Goal: Information Seeking & Learning: Learn about a topic

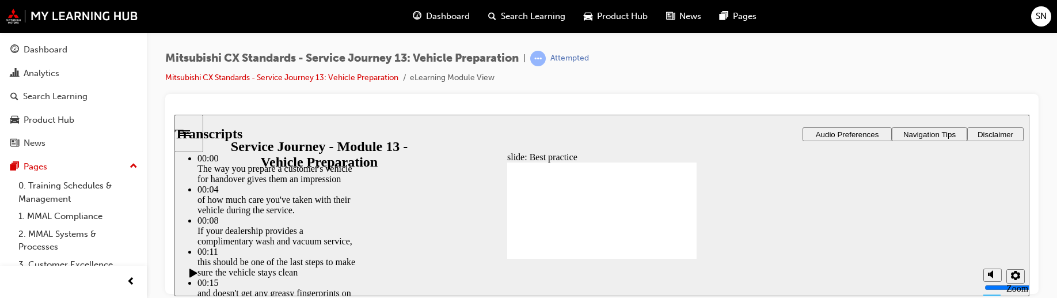
type input "49"
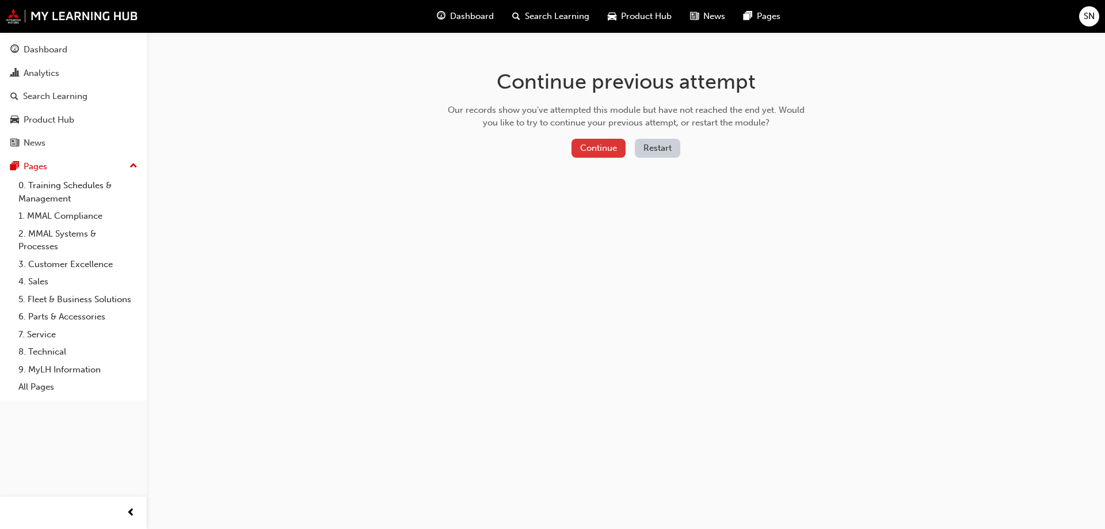
click at [581, 141] on button "Continue" at bounding box center [599, 148] width 54 height 19
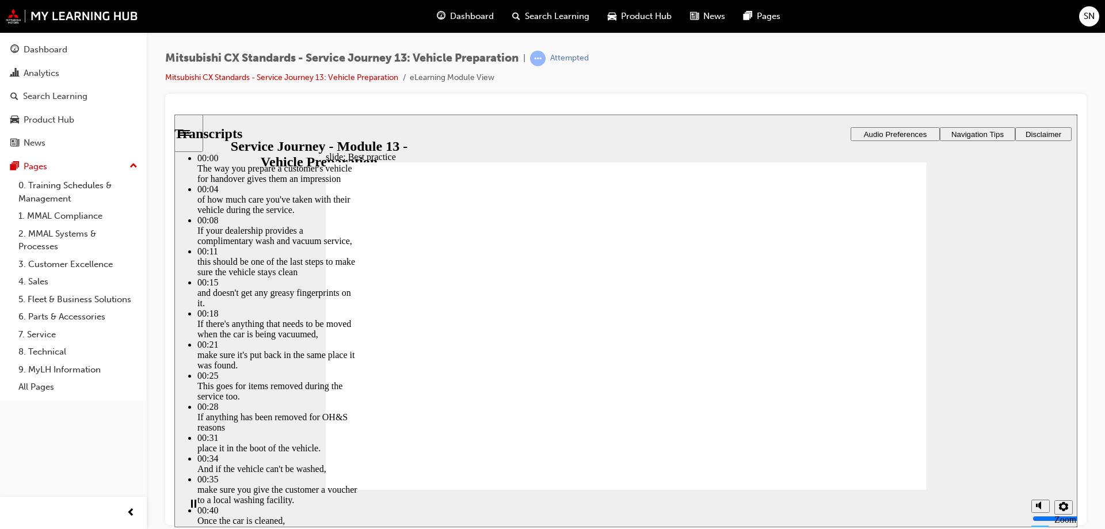
type input "136"
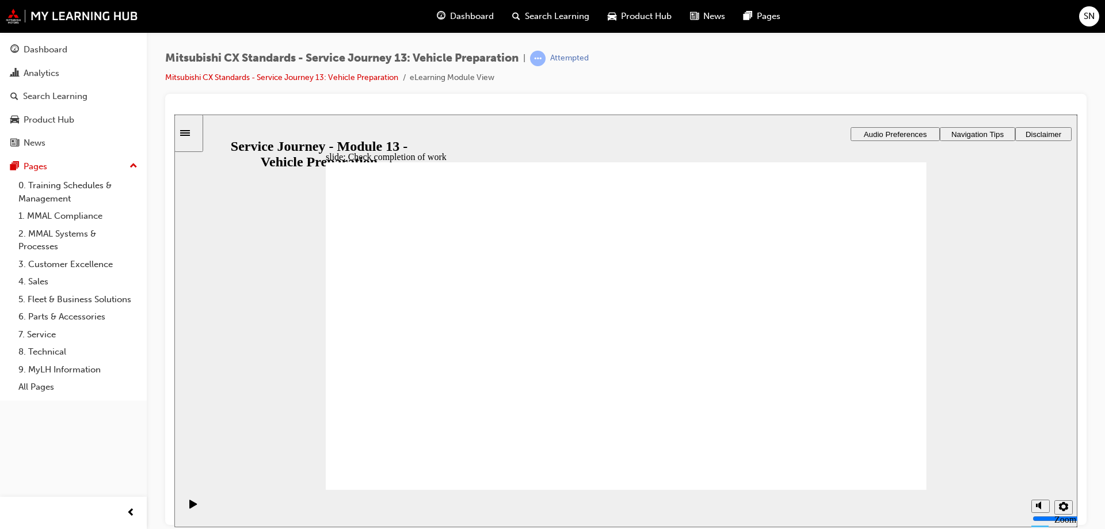
drag, startPoint x: 426, startPoint y: 364, endPoint x: 611, endPoint y: 293, distance: 198.4
drag, startPoint x: 472, startPoint y: 368, endPoint x: 633, endPoint y: 333, distance: 164.8
drag, startPoint x: 463, startPoint y: 368, endPoint x: 643, endPoint y: 370, distance: 180.2
drag, startPoint x: 429, startPoint y: 349, endPoint x: 619, endPoint y: 393, distance: 194.8
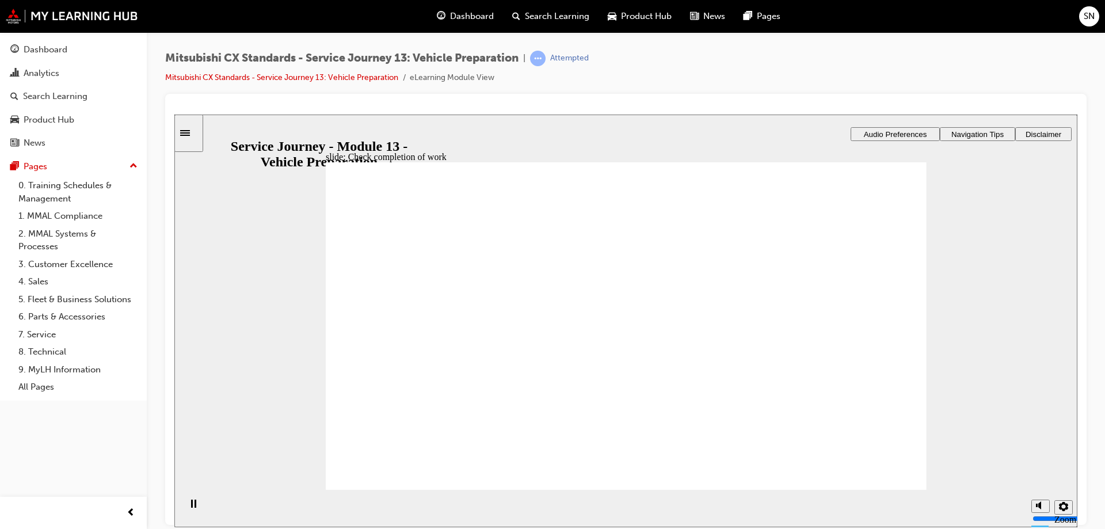
click at [193, 129] on icon "Sidebar Toggle" at bounding box center [188, 131] width 17 height 7
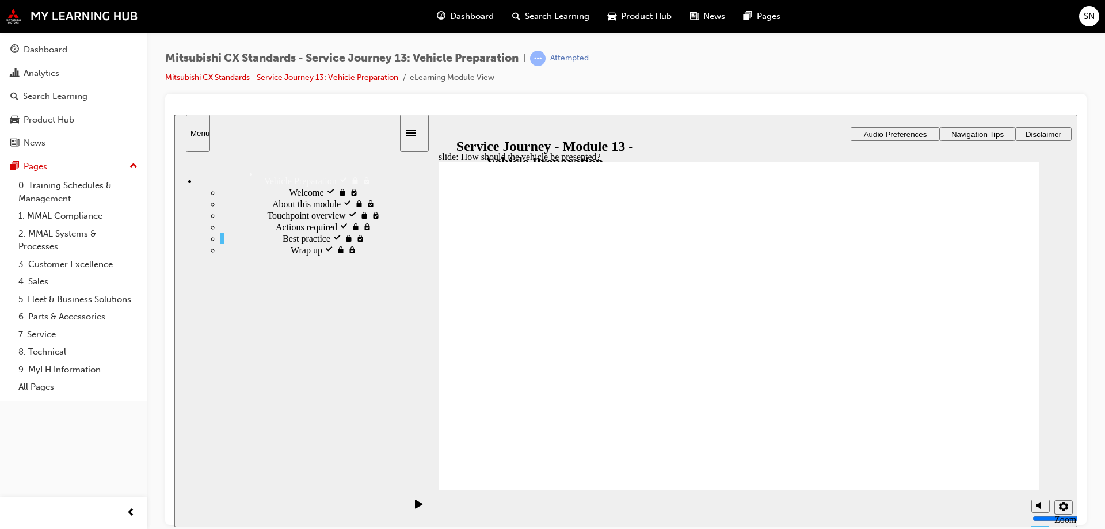
click at [276, 231] on span "Actions required visited" at bounding box center [320, 225] width 89 height 10
click at [267, 219] on span "Touchpoint overview visited" at bounding box center [319, 214] width 105 height 10
click at [251, 220] on div "Touchpoint overview visited Touchpoint overview" at bounding box center [309, 215] width 178 height 12
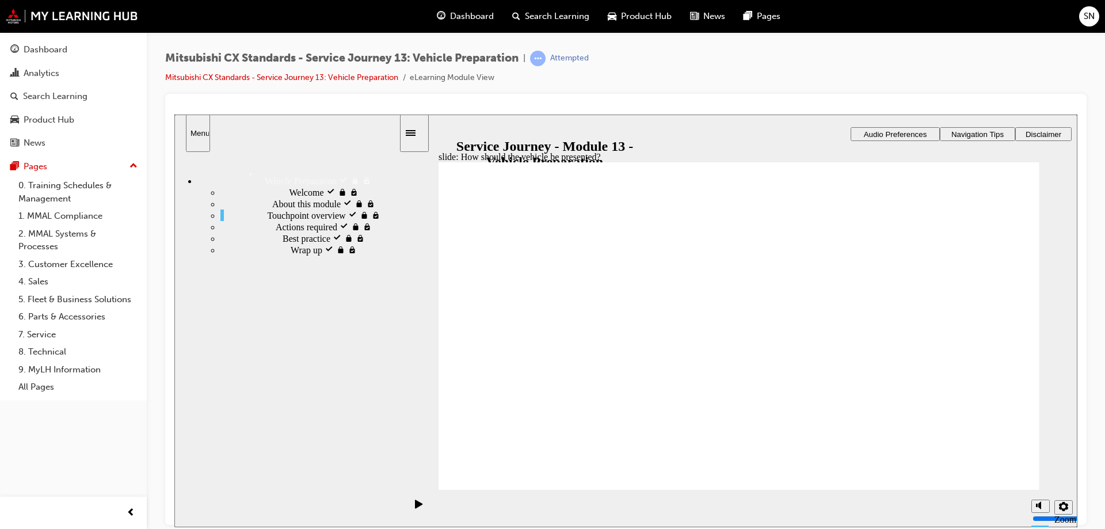
click at [309, 255] on div "Wrap up locked Wrap up" at bounding box center [309, 250] width 178 height 12
click at [276, 231] on span "Actions required visited" at bounding box center [320, 225] width 89 height 10
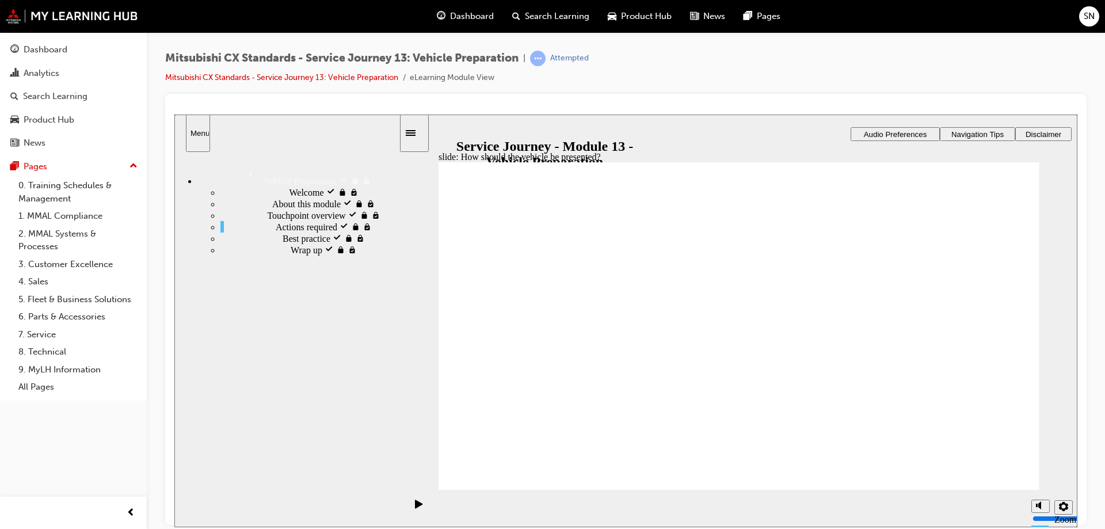
click at [283, 242] on span "Best practice visited" at bounding box center [320, 237] width 75 height 10
click at [291, 254] on span "Wrap up locked" at bounding box center [320, 249] width 59 height 10
click at [283, 242] on span "Best practice visited" at bounding box center [320, 237] width 75 height 10
click at [284, 232] on div "Actions required visited Actions required" at bounding box center [309, 226] width 178 height 12
click at [283, 242] on span "Best practice visited" at bounding box center [320, 237] width 75 height 10
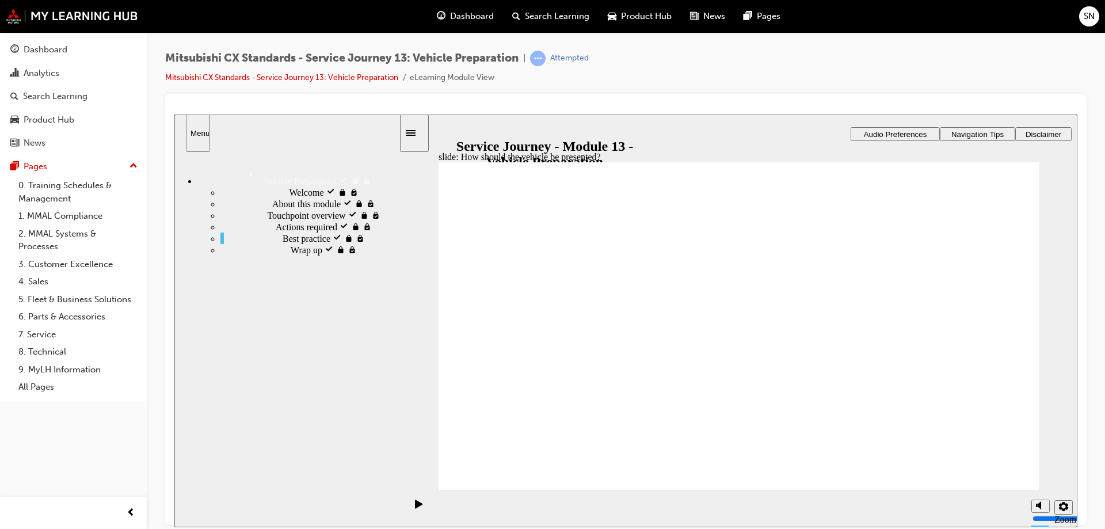
click at [311, 220] on div "Touchpoint overview visited Touchpoint overview" at bounding box center [309, 215] width 178 height 12
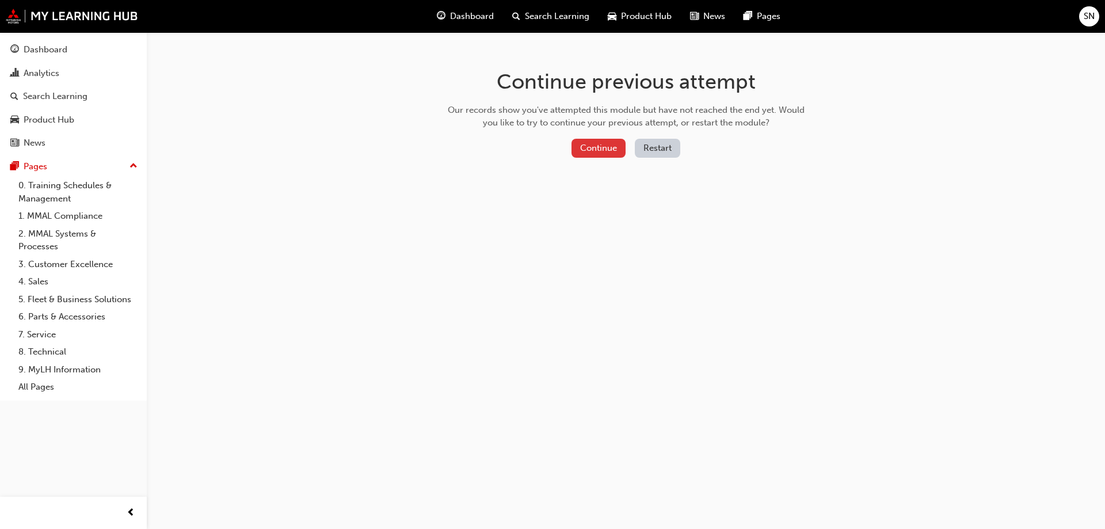
click at [601, 151] on button "Continue" at bounding box center [599, 148] width 54 height 19
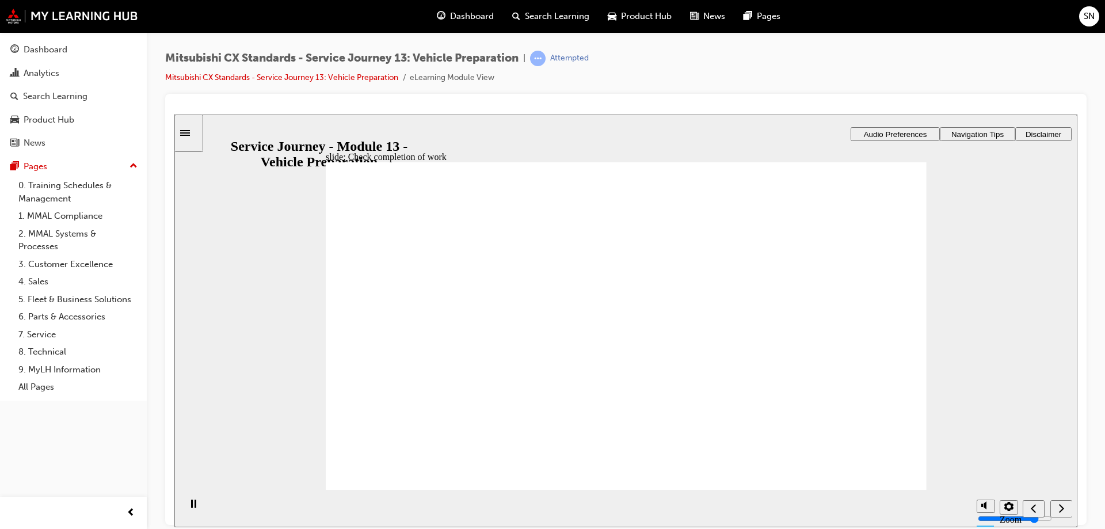
click at [199, 136] on div "Sidebar Toggle" at bounding box center [189, 132] width 20 height 9
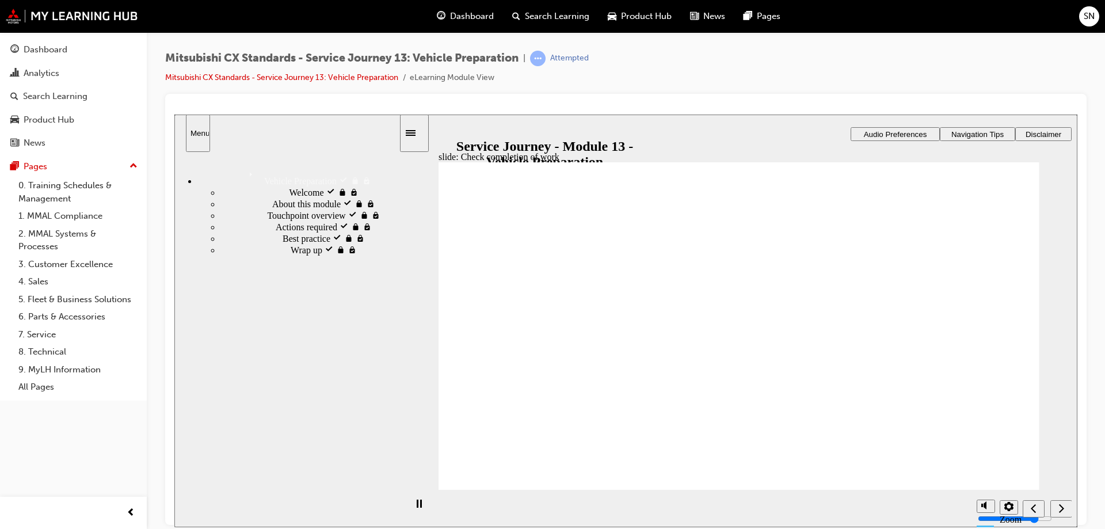
click at [276, 231] on span "Actions required visited" at bounding box center [320, 225] width 89 height 10
drag, startPoint x: 718, startPoint y: 361, endPoint x: 626, endPoint y: 357, distance: 92.2
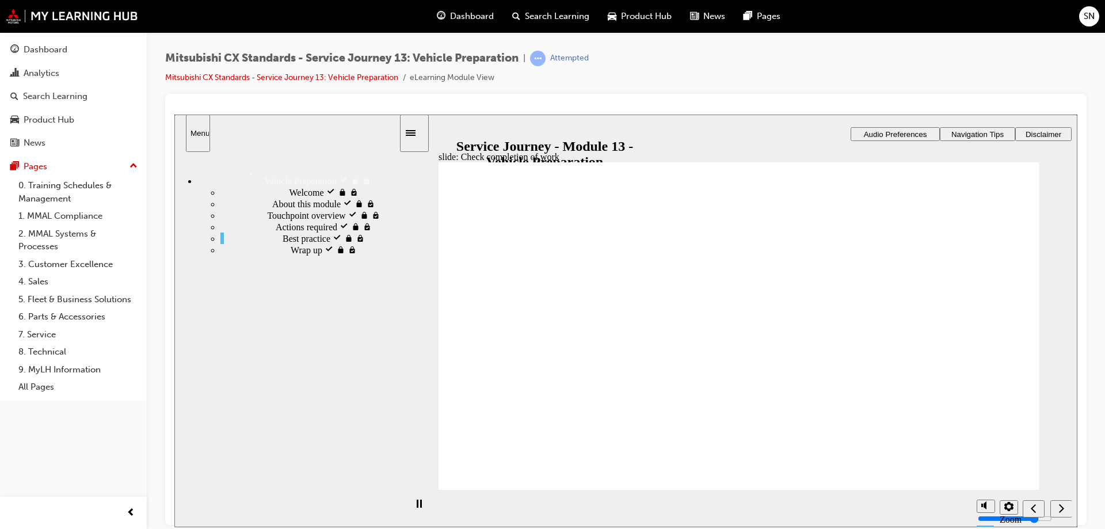
click at [283, 242] on span "Best practice visited" at bounding box center [320, 237] width 75 height 10
click at [246, 232] on div "Actions required visited Actions required" at bounding box center [309, 226] width 178 height 12
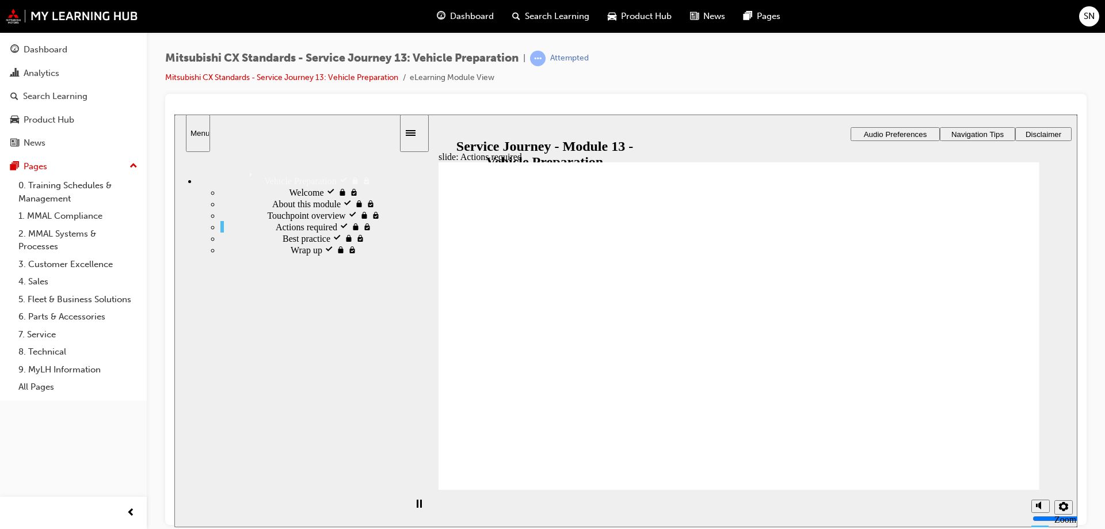
drag, startPoint x: 881, startPoint y: 324, endPoint x: 861, endPoint y: 357, distance: 39.0
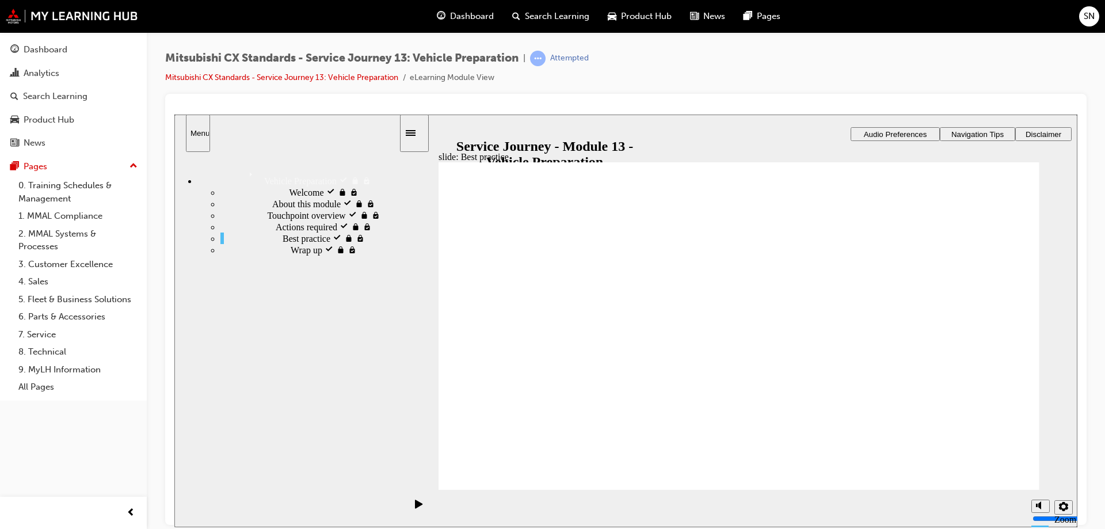
checkbox input "true"
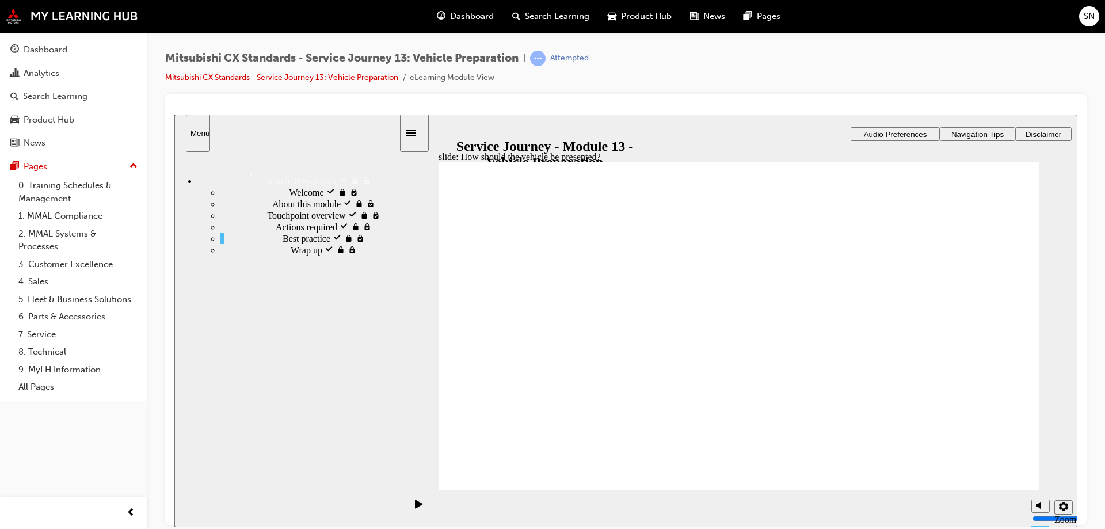
checkbox input "true"
drag, startPoint x: 556, startPoint y: 367, endPoint x: 731, endPoint y: 270, distance: 200.7
drag, startPoint x: 508, startPoint y: 371, endPoint x: 704, endPoint y: 303, distance: 207.7
drag, startPoint x: 572, startPoint y: 372, endPoint x: 925, endPoint y: 291, distance: 362.8
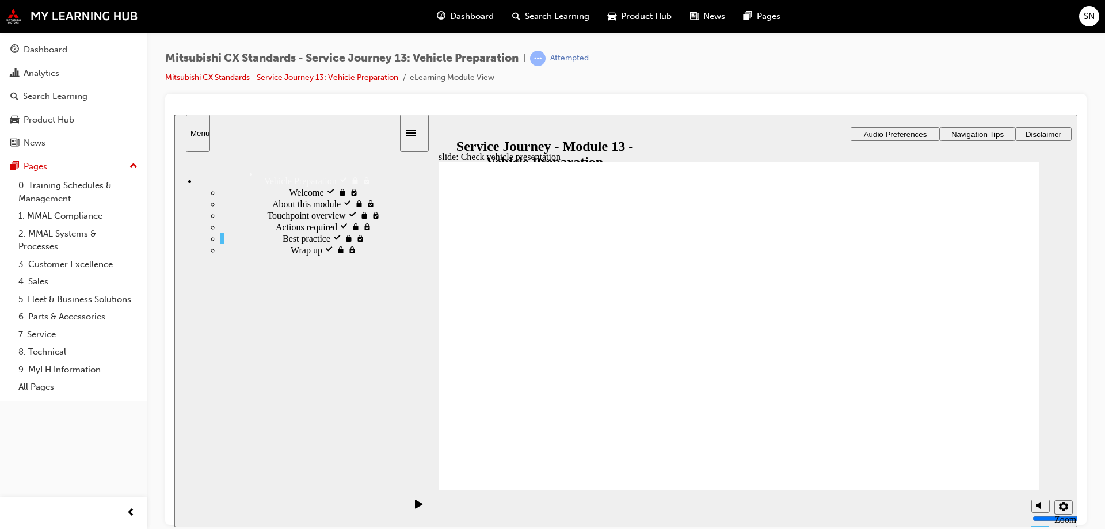
drag, startPoint x: 543, startPoint y: 375, endPoint x: 735, endPoint y: 348, distance: 193.6
drag, startPoint x: 488, startPoint y: 368, endPoint x: 666, endPoint y: 382, distance: 178.9
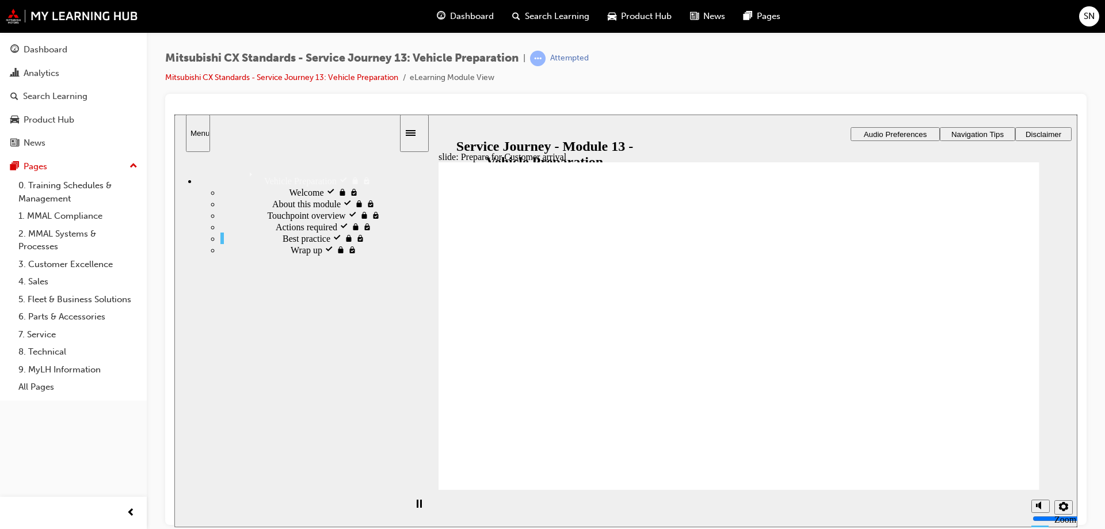
drag, startPoint x: 523, startPoint y: 360, endPoint x: 915, endPoint y: 285, distance: 399.2
drag, startPoint x: 533, startPoint y: 364, endPoint x: 725, endPoint y: 298, distance: 203.0
drag, startPoint x: 550, startPoint y: 356, endPoint x: 740, endPoint y: 349, distance: 190.1
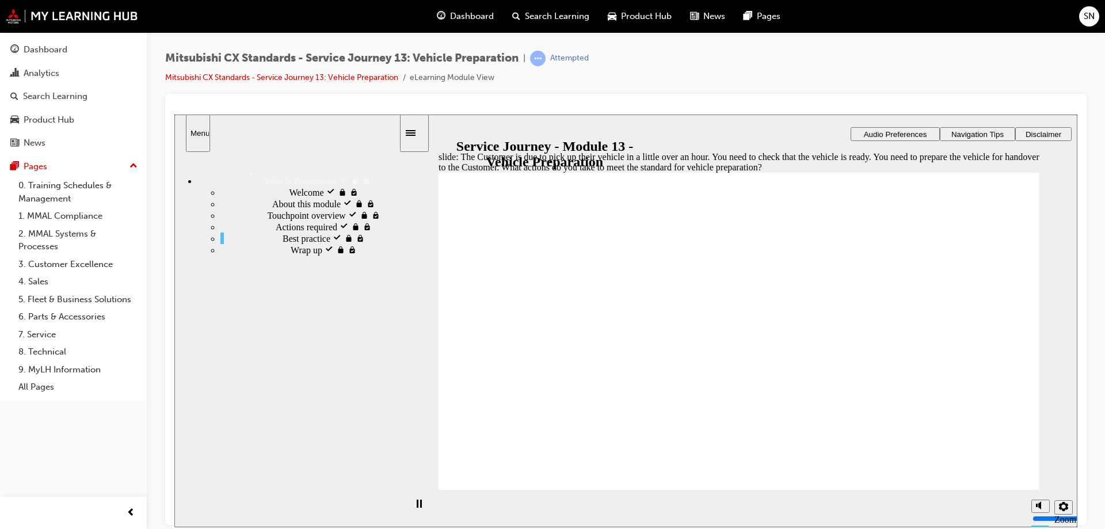
checkbox input "true"
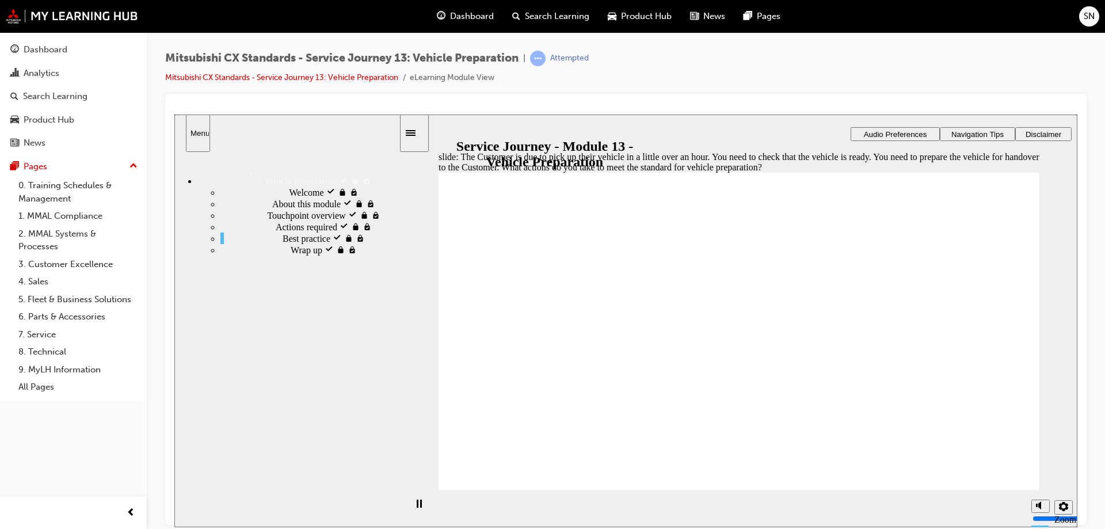
checkbox input "true"
drag, startPoint x: 717, startPoint y: 415, endPoint x: 763, endPoint y: 458, distance: 62.7
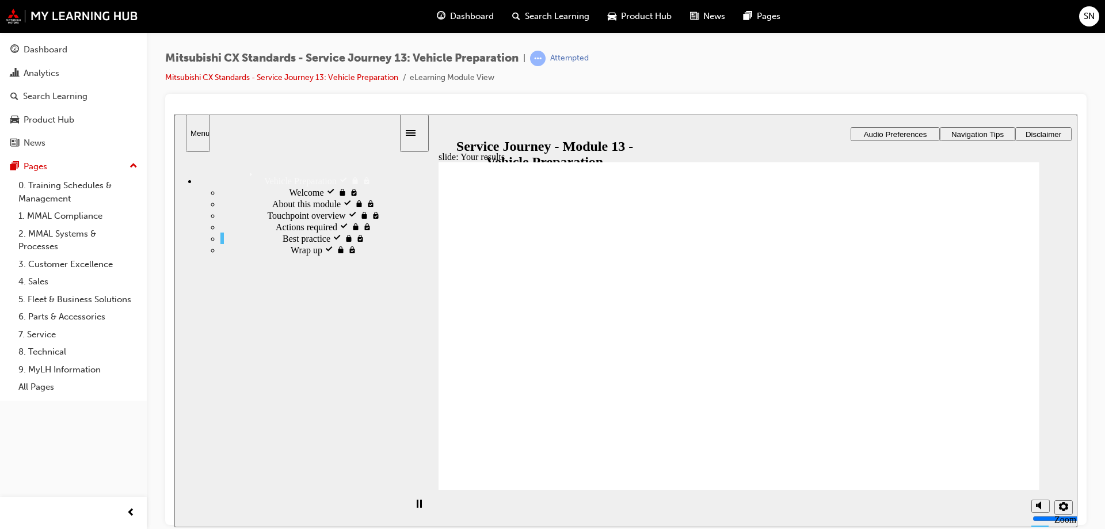
drag, startPoint x: 537, startPoint y: 369, endPoint x: 729, endPoint y: 292, distance: 207.0
drag, startPoint x: 553, startPoint y: 363, endPoint x: 932, endPoint y: 301, distance: 383.8
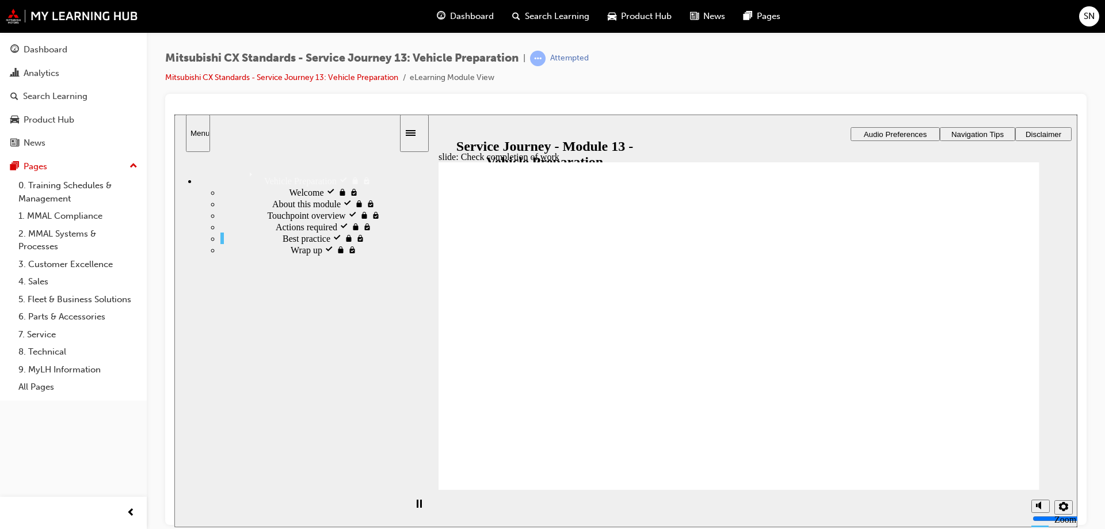
drag, startPoint x: 584, startPoint y: 356, endPoint x: 745, endPoint y: 338, distance: 162.2
drag, startPoint x: 508, startPoint y: 349, endPoint x: 757, endPoint y: 352, distance: 248.7
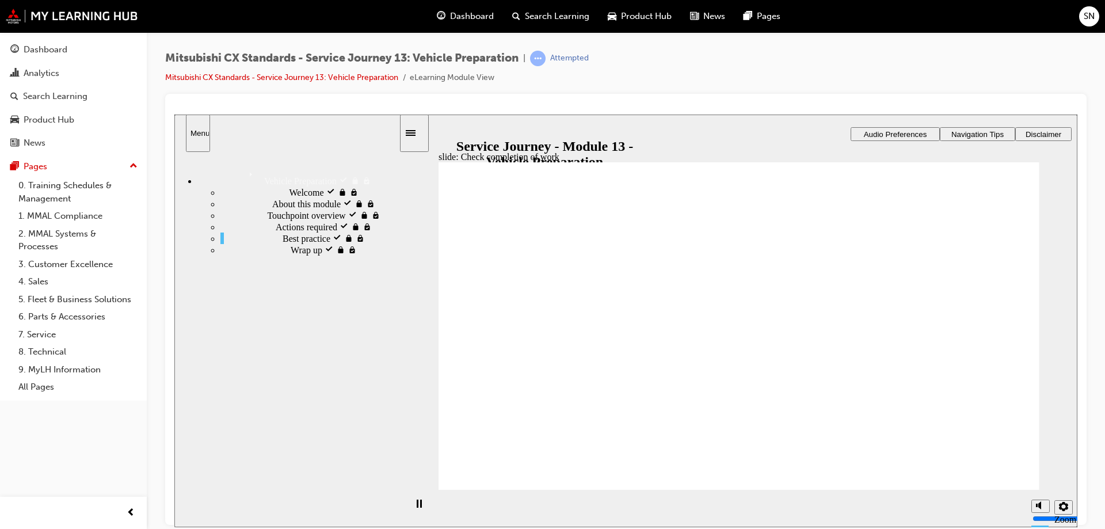
checkbox input "true"
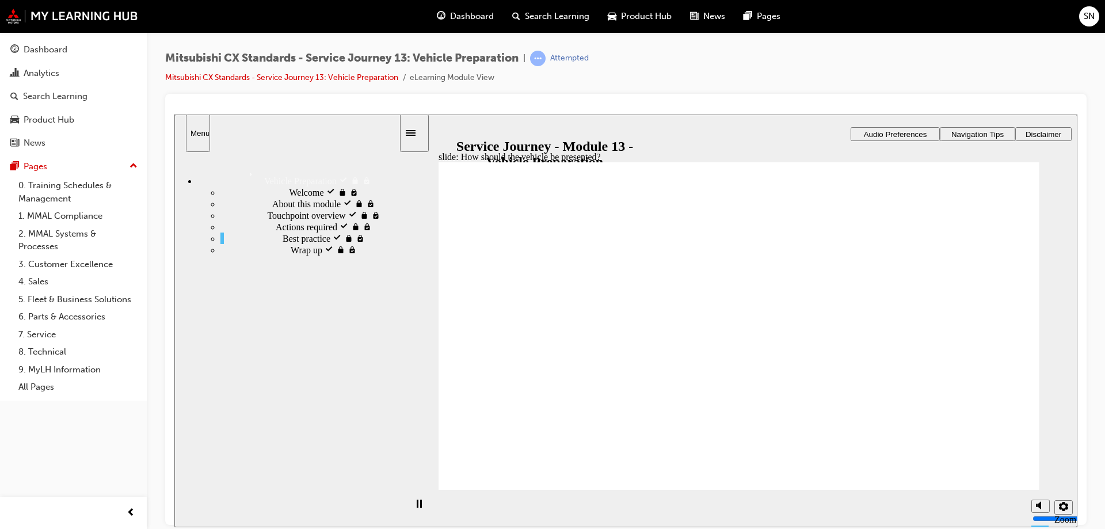
drag, startPoint x: 565, startPoint y: 367, endPoint x: 767, endPoint y: 271, distance: 224.0
drag, startPoint x: 545, startPoint y: 370, endPoint x: 725, endPoint y: 307, distance: 190.3
drag, startPoint x: 580, startPoint y: 359, endPoint x: 796, endPoint y: 348, distance: 215.6
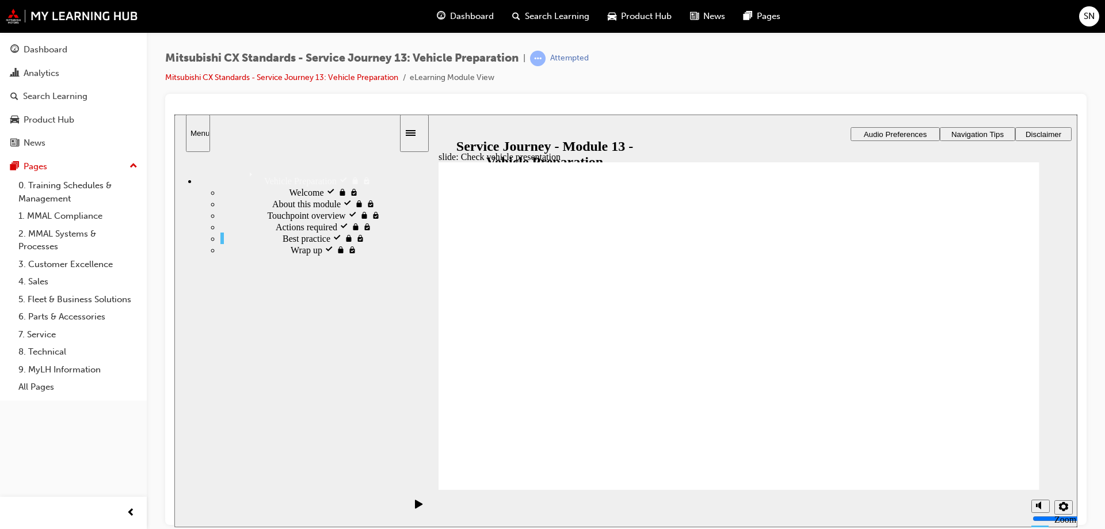
drag, startPoint x: 519, startPoint y: 391, endPoint x: 744, endPoint y: 403, distance: 225.4
drag, startPoint x: 550, startPoint y: 369, endPoint x: 907, endPoint y: 270, distance: 370.4
drag, startPoint x: 775, startPoint y: 387, endPoint x: 941, endPoint y: 317, distance: 180.1
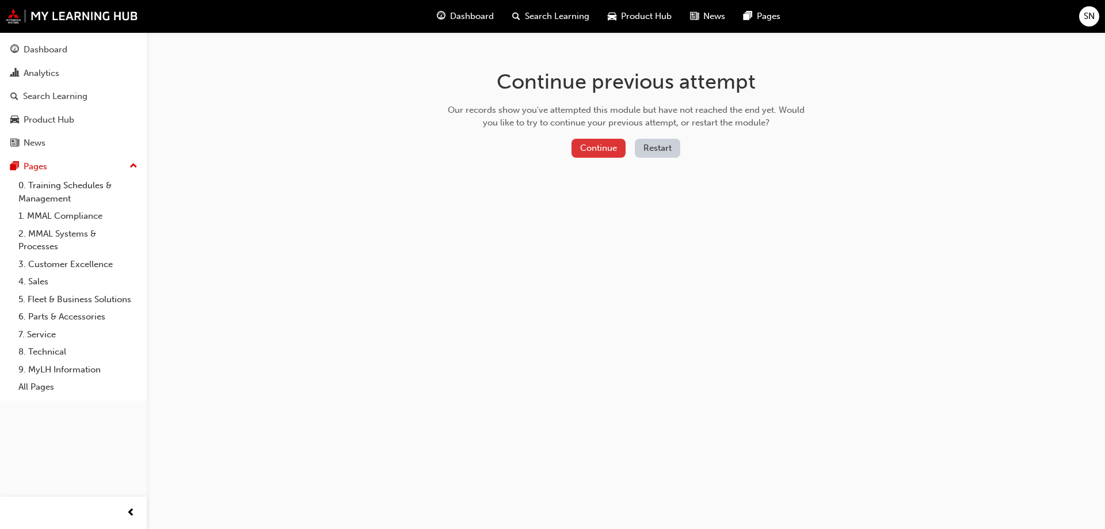
click at [586, 145] on button "Continue" at bounding box center [599, 148] width 54 height 19
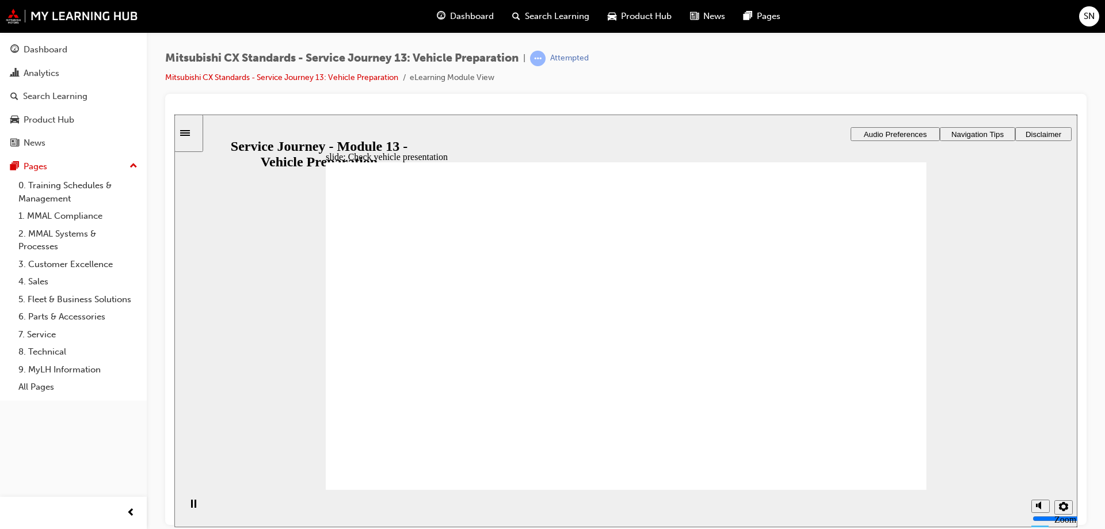
drag, startPoint x: 376, startPoint y: 370, endPoint x: 613, endPoint y: 276, distance: 255.1
drag, startPoint x: 478, startPoint y: 325, endPoint x: 617, endPoint y: 295, distance: 141.9
drag, startPoint x: 690, startPoint y: 318, endPoint x: 915, endPoint y: 265, distance: 231.2
drag, startPoint x: 443, startPoint y: 371, endPoint x: 583, endPoint y: 377, distance: 140.0
drag, startPoint x: 610, startPoint y: 338, endPoint x: 829, endPoint y: 320, distance: 220.1
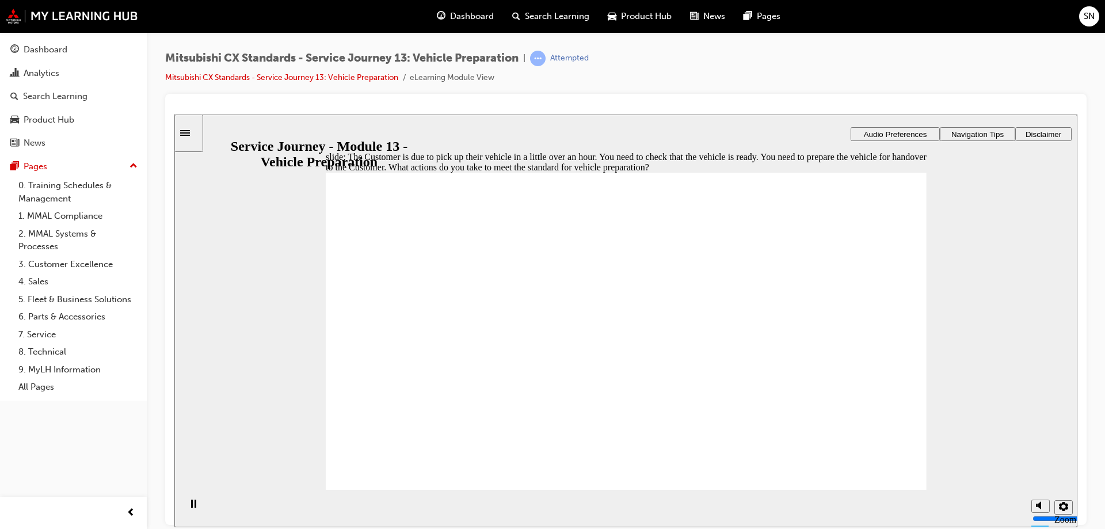
checkbox input "true"
checkbox input "false"
checkbox input "true"
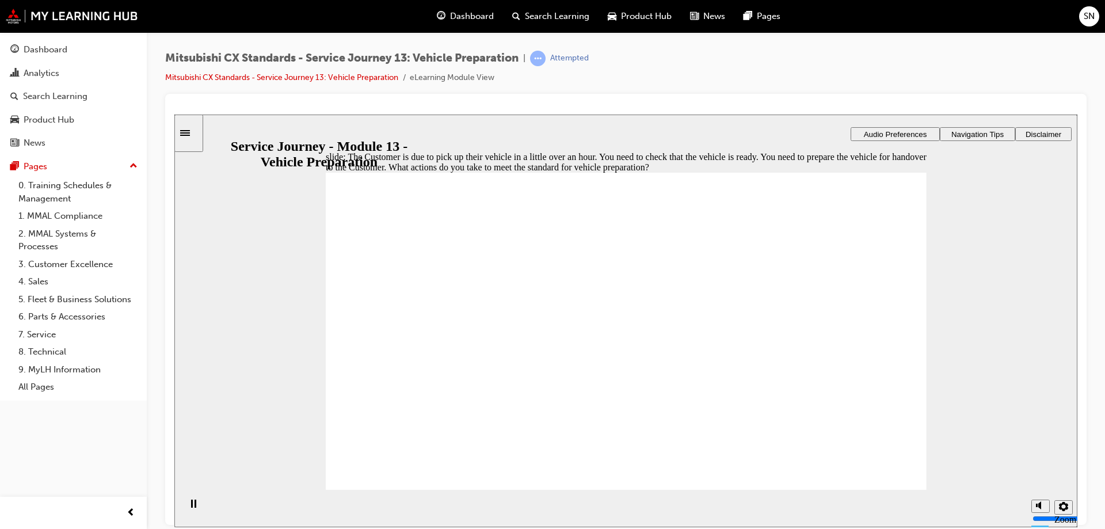
checkbox input "true"
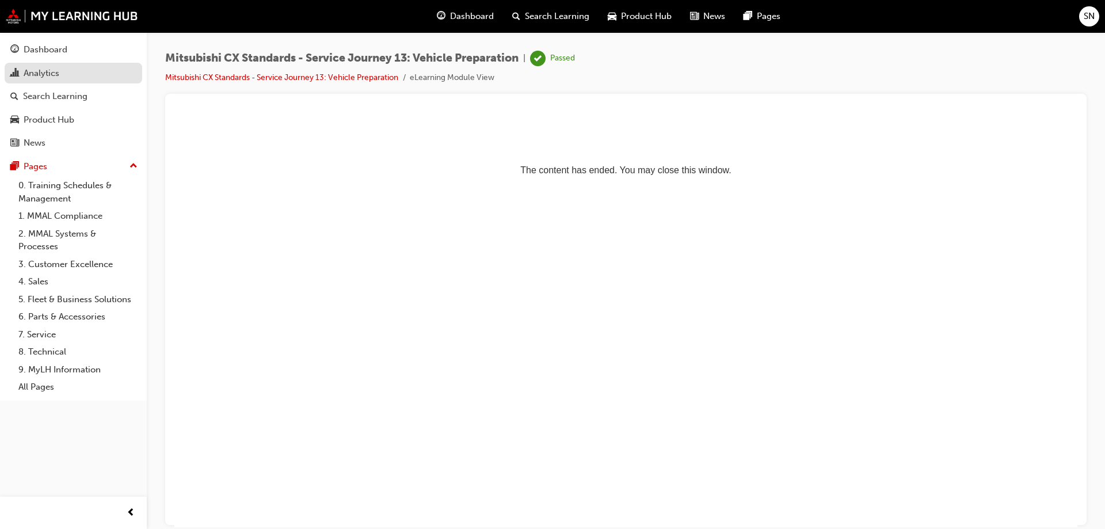
click at [68, 70] on div "Analytics" at bounding box center [73, 73] width 126 height 14
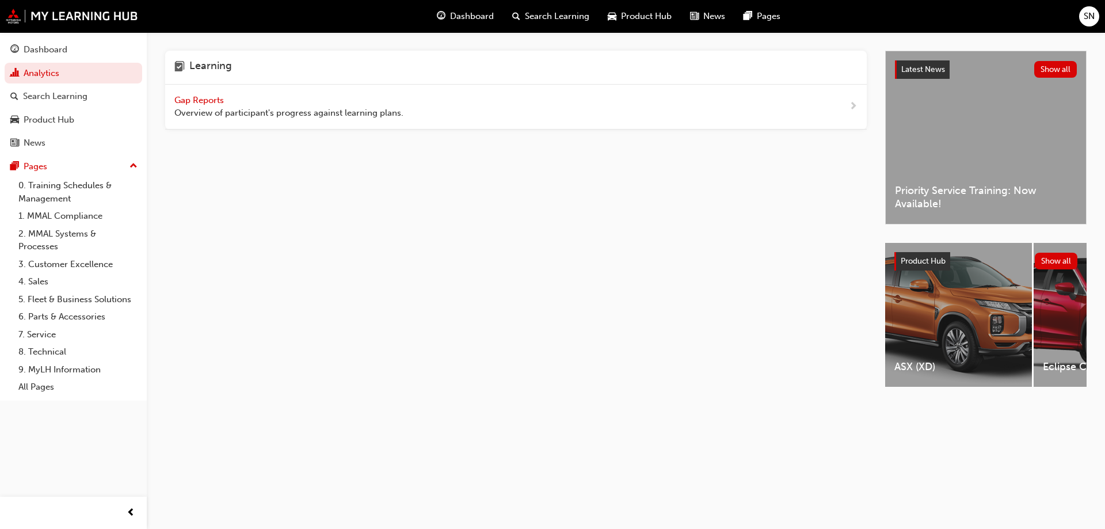
click at [215, 101] on span "Gap Reports" at bounding box center [200, 100] width 52 height 10
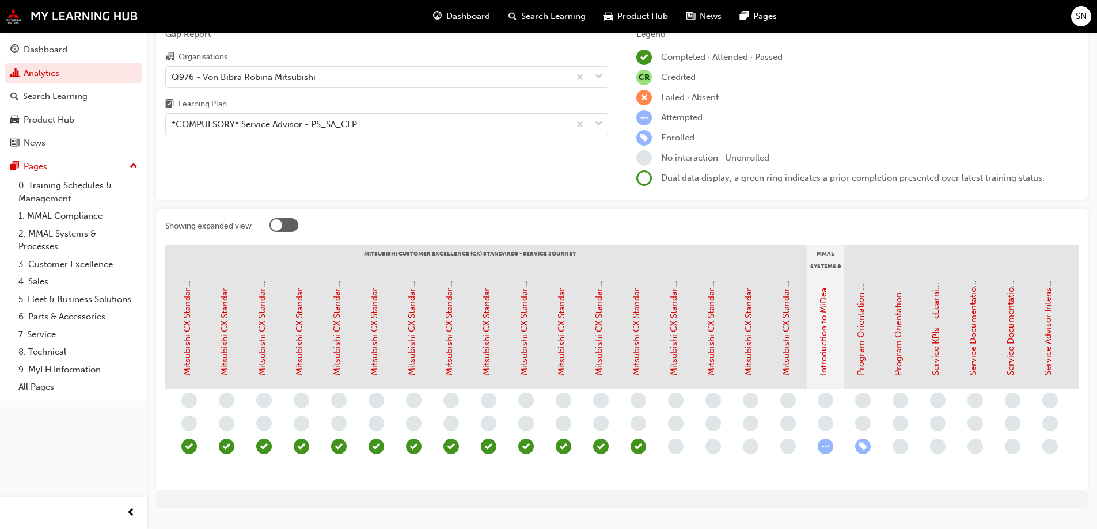
scroll to position [0, 446]
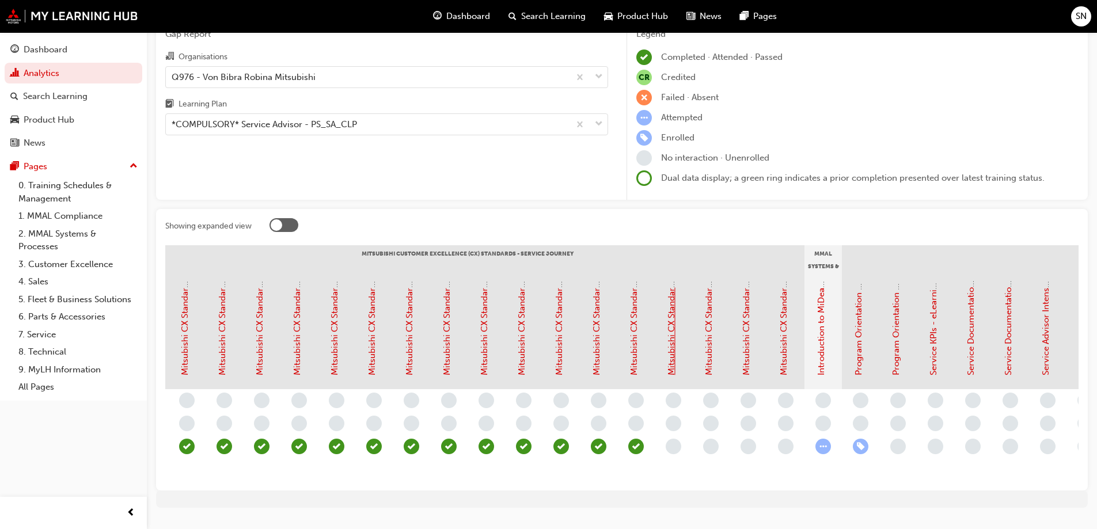
click at [668, 347] on link "Mitsubishi CX Standards - Service Journey 14: Explanation of Final Invoice" at bounding box center [671, 227] width 10 height 295
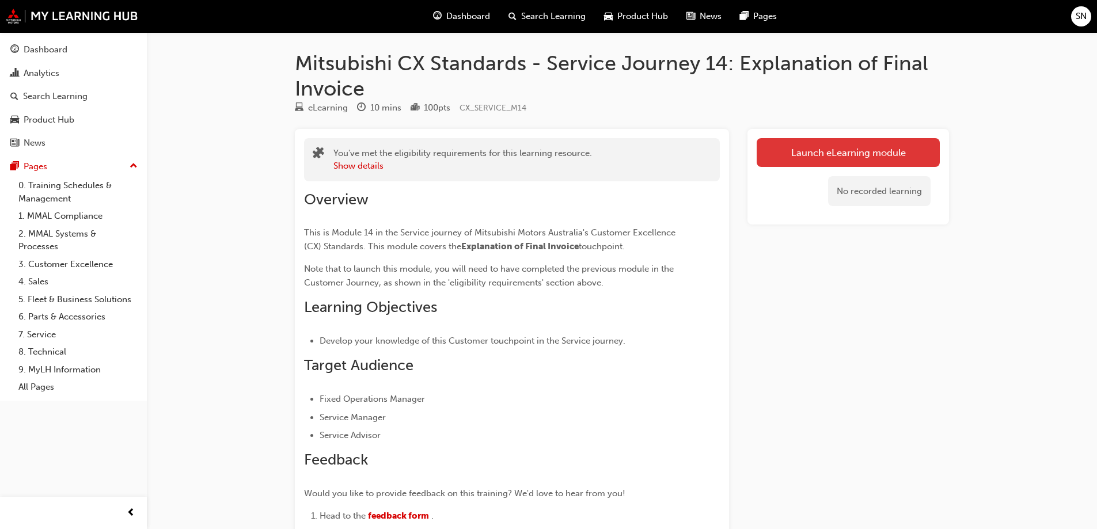
click at [821, 160] on link "Launch eLearning module" at bounding box center [847, 152] width 183 height 29
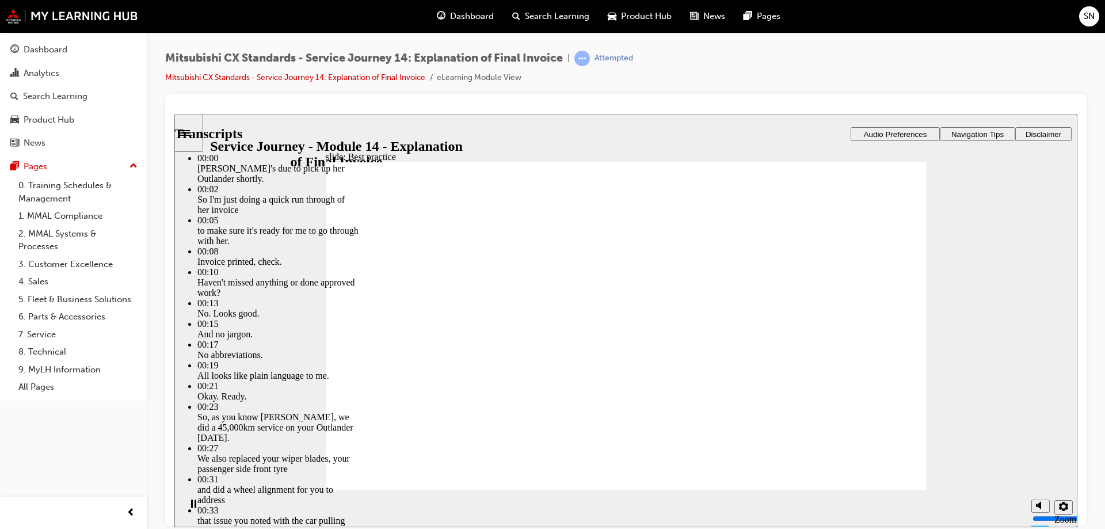
type input "130"
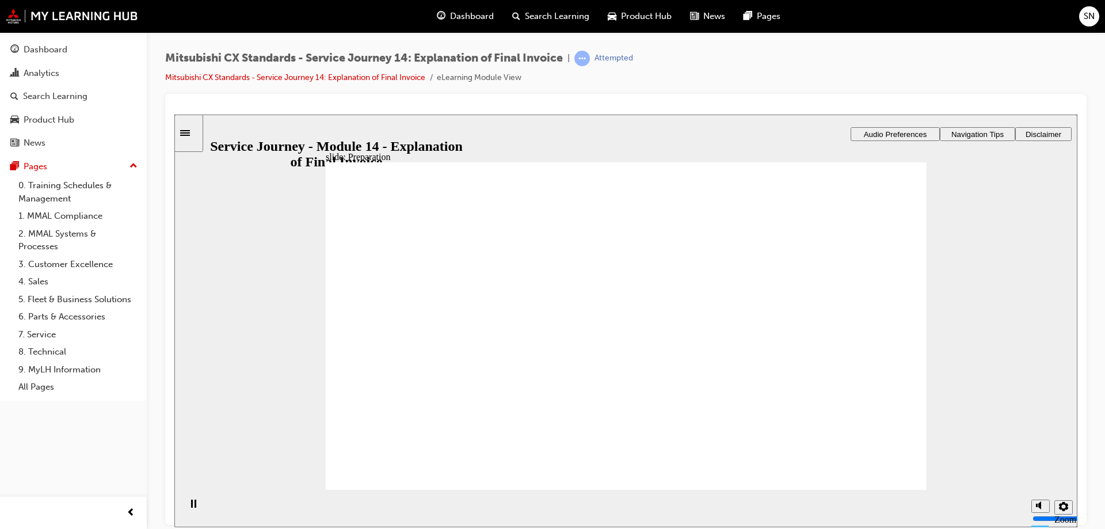
drag, startPoint x: 417, startPoint y: 343, endPoint x: 765, endPoint y: 299, distance: 350.9
drag, startPoint x: 427, startPoint y: 347, endPoint x: 857, endPoint y: 351, distance: 430.6
drag, startPoint x: 410, startPoint y: 344, endPoint x: 600, endPoint y: 313, distance: 193.2
drag, startPoint x: 442, startPoint y: 338, endPoint x: 806, endPoint y: 370, distance: 365.2
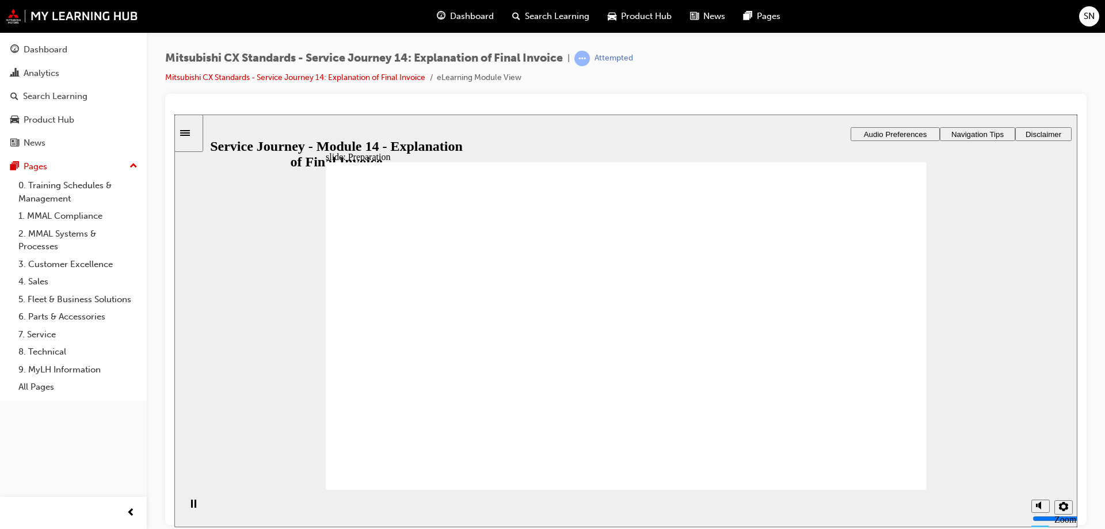
checkbox input "true"
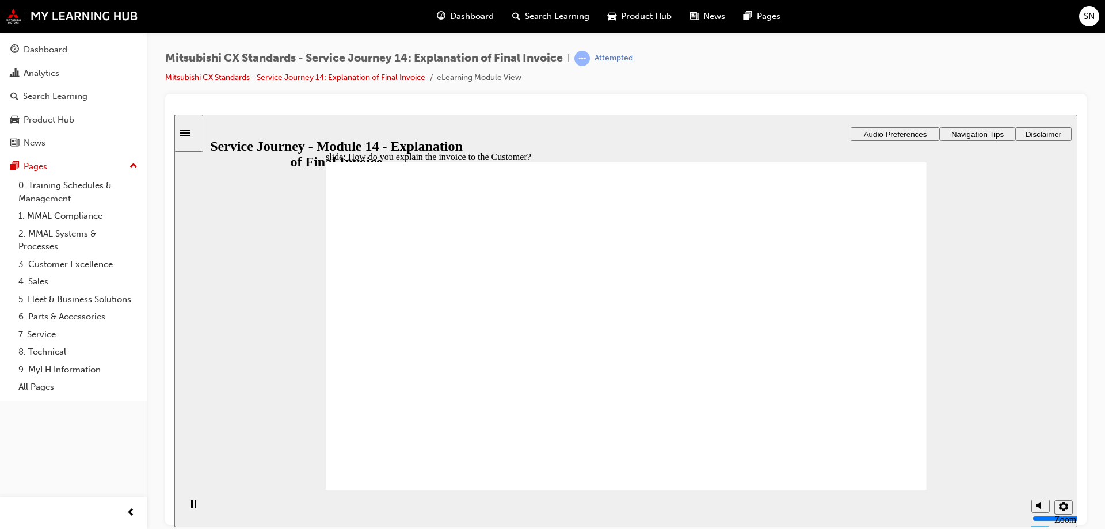
checkbox input "true"
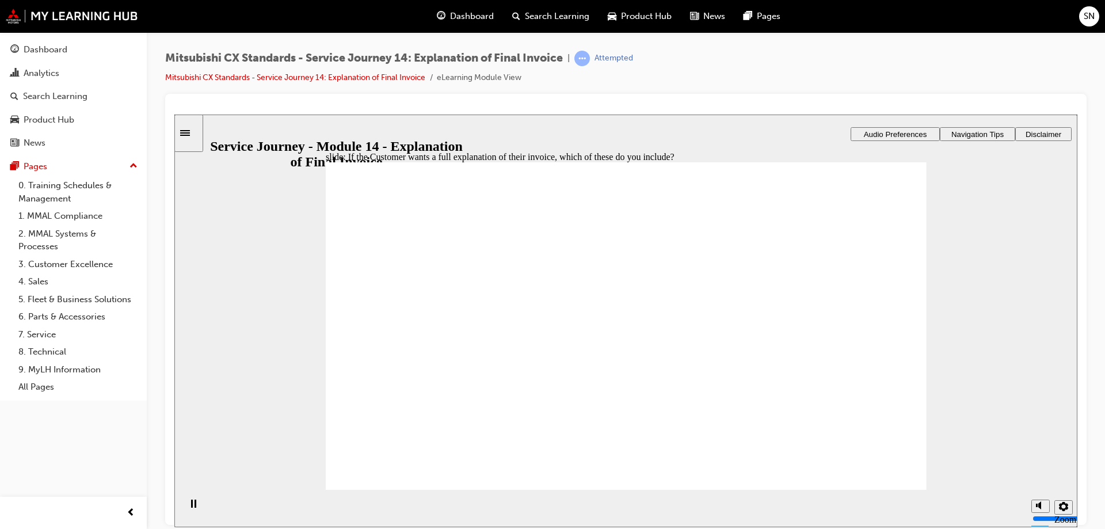
drag, startPoint x: 425, startPoint y: 363, endPoint x: 617, endPoint y: 295, distance: 202.6
drag, startPoint x: 452, startPoint y: 357, endPoint x: 629, endPoint y: 343, distance: 177.3
drag, startPoint x: 397, startPoint y: 359, endPoint x: 758, endPoint y: 301, distance: 365.5
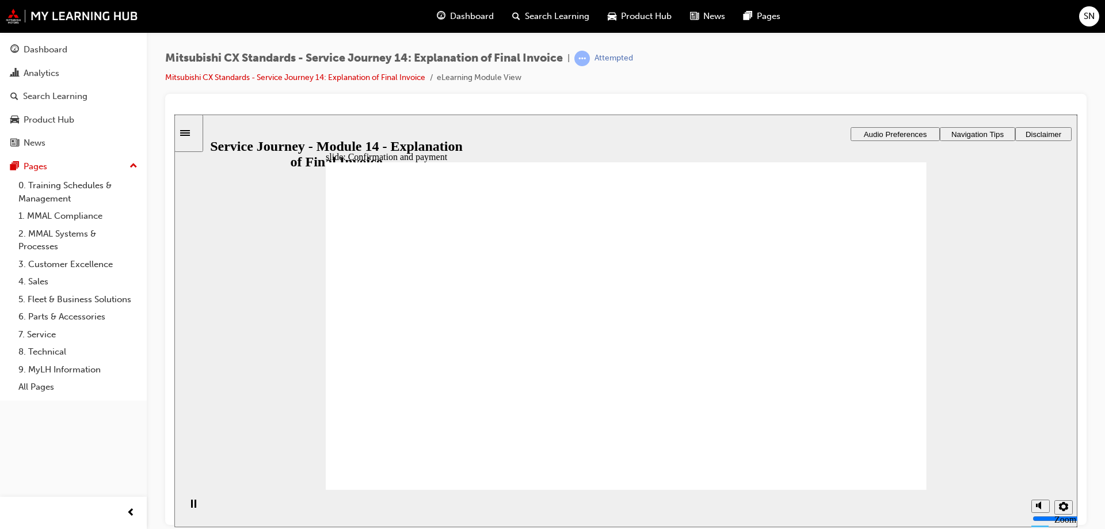
drag, startPoint x: 433, startPoint y: 374, endPoint x: 608, endPoint y: 402, distance: 177.8
checkbox input "true"
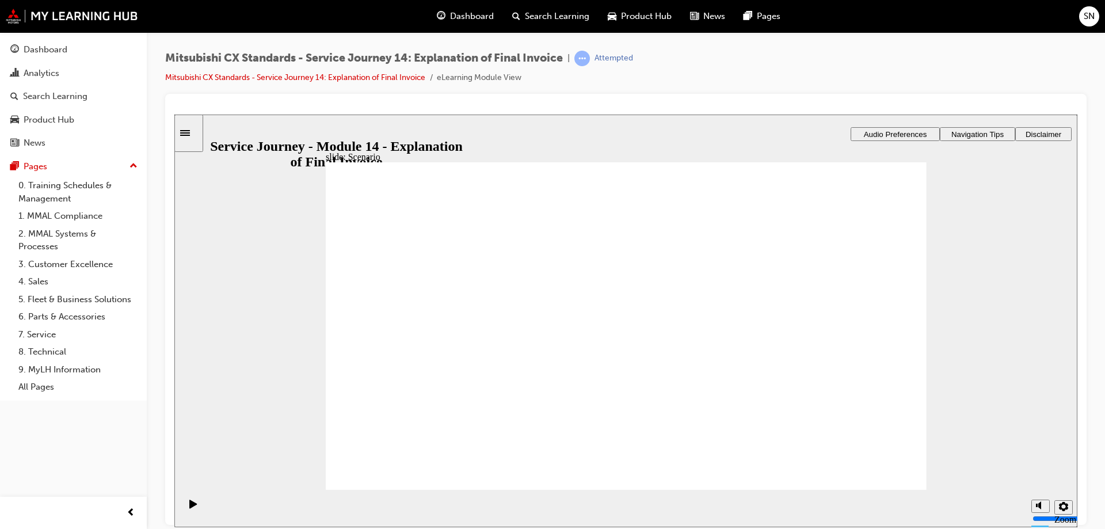
checkbox input "true"
checkbox input "false"
checkbox input "true"
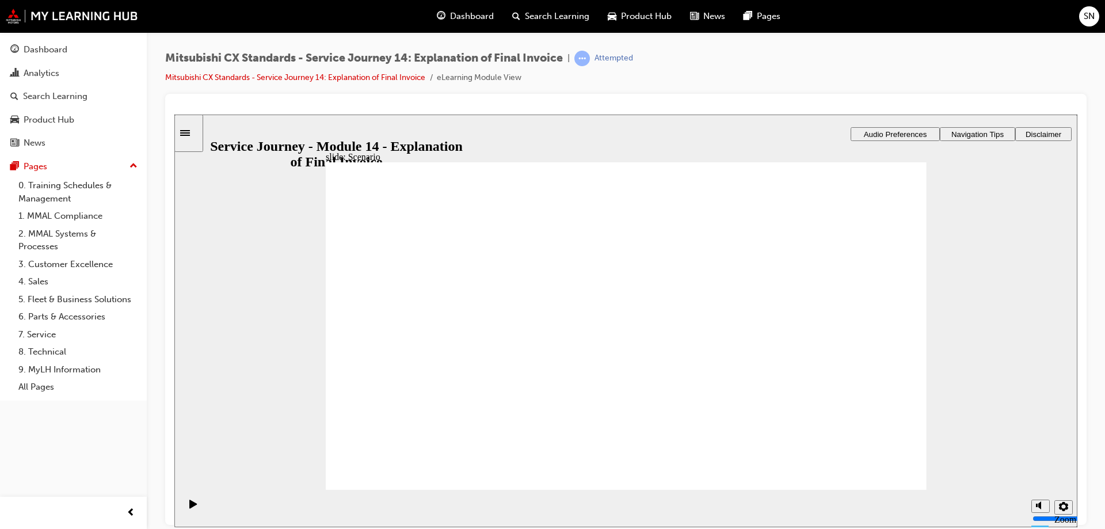
drag, startPoint x: 363, startPoint y: 425, endPoint x: 669, endPoint y: 453, distance: 306.9
drag, startPoint x: 481, startPoint y: 347, endPoint x: 860, endPoint y: 310, distance: 380.6
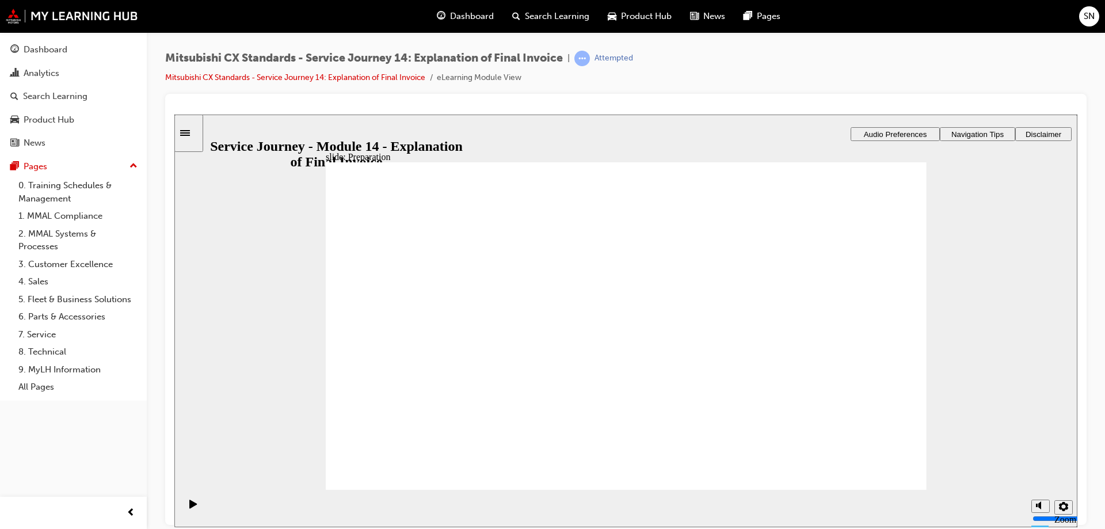
drag, startPoint x: 402, startPoint y: 347, endPoint x: 553, endPoint y: 325, distance: 153.1
drag, startPoint x: 422, startPoint y: 350, endPoint x: 656, endPoint y: 349, distance: 233.7
drag, startPoint x: 458, startPoint y: 344, endPoint x: 867, endPoint y: 367, distance: 410.0
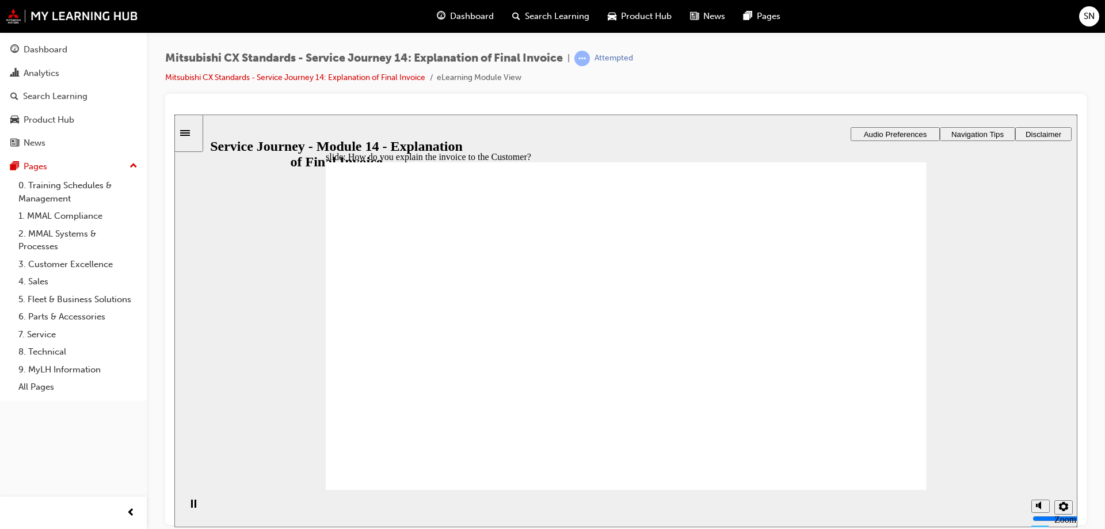
checkbox input "true"
drag, startPoint x: 448, startPoint y: 301, endPoint x: 238, endPoint y: 323, distance: 211.3
checkbox input "true"
drag, startPoint x: 360, startPoint y: 352, endPoint x: 361, endPoint y: 368, distance: 16.7
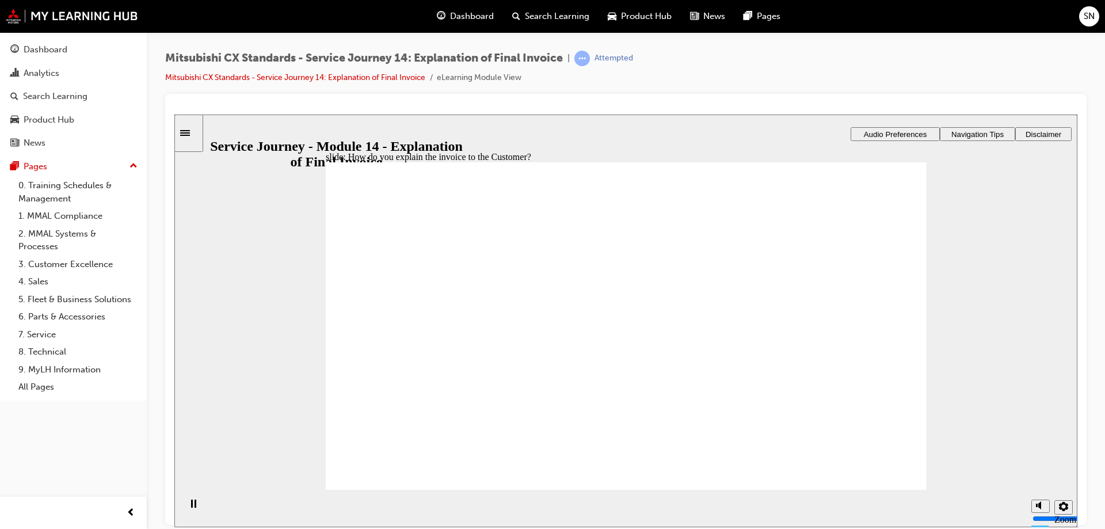
checkbox input "true"
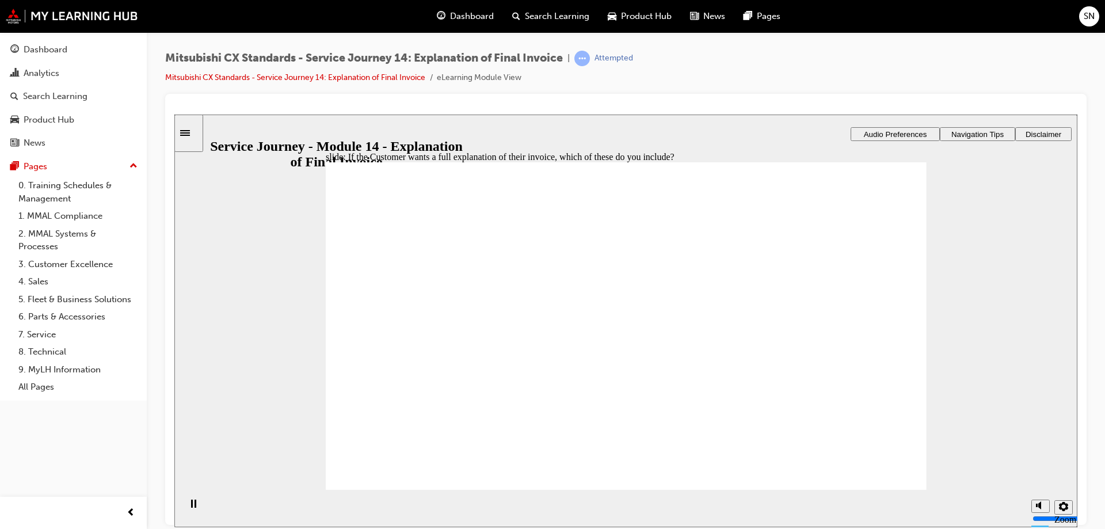
checkbox input "true"
drag, startPoint x: 502, startPoint y: 394, endPoint x: 482, endPoint y: 379, distance: 24.3
checkbox input "true"
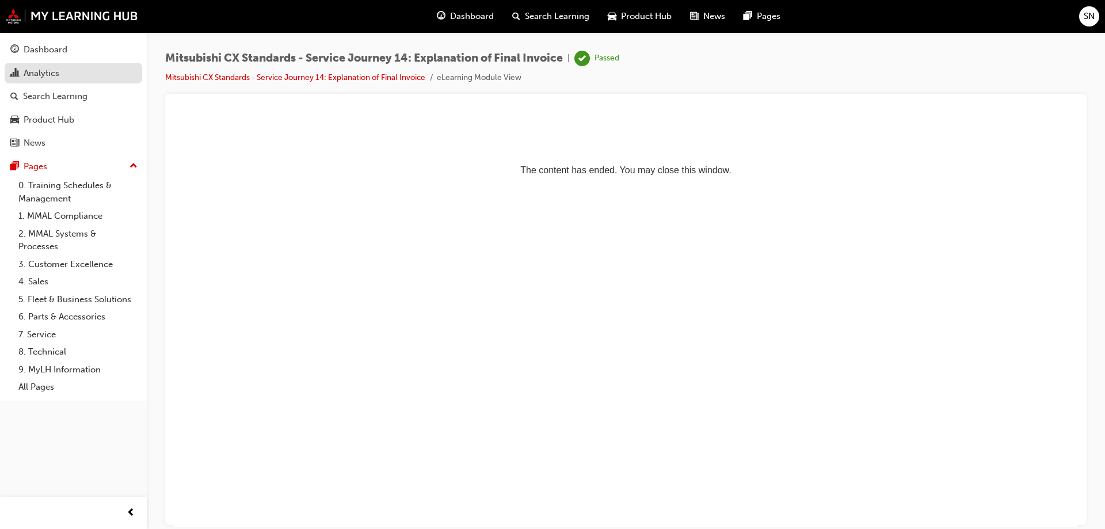
click at [81, 75] on div "Analytics" at bounding box center [73, 73] width 126 height 14
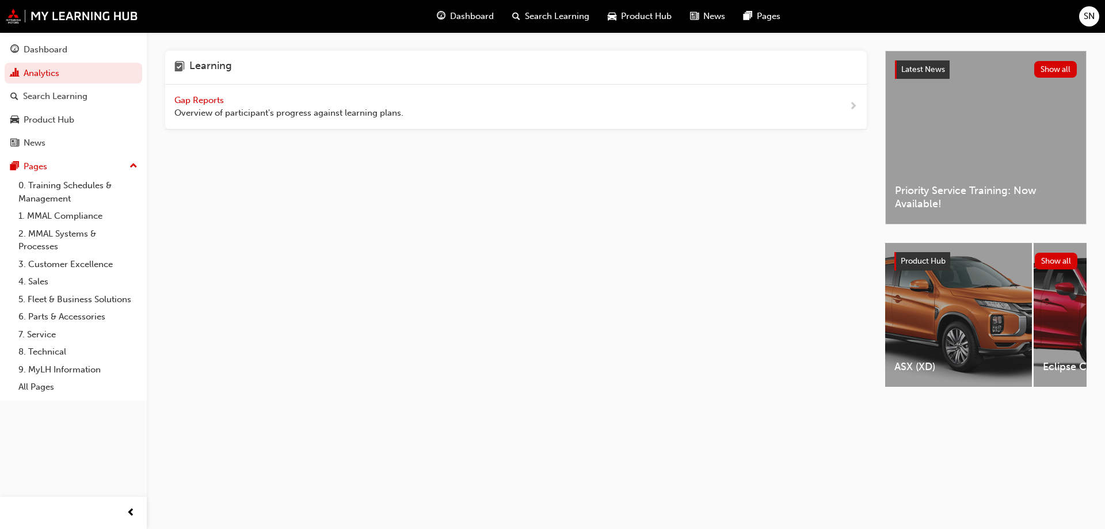
click at [208, 100] on span "Gap Reports" at bounding box center [200, 100] width 52 height 10
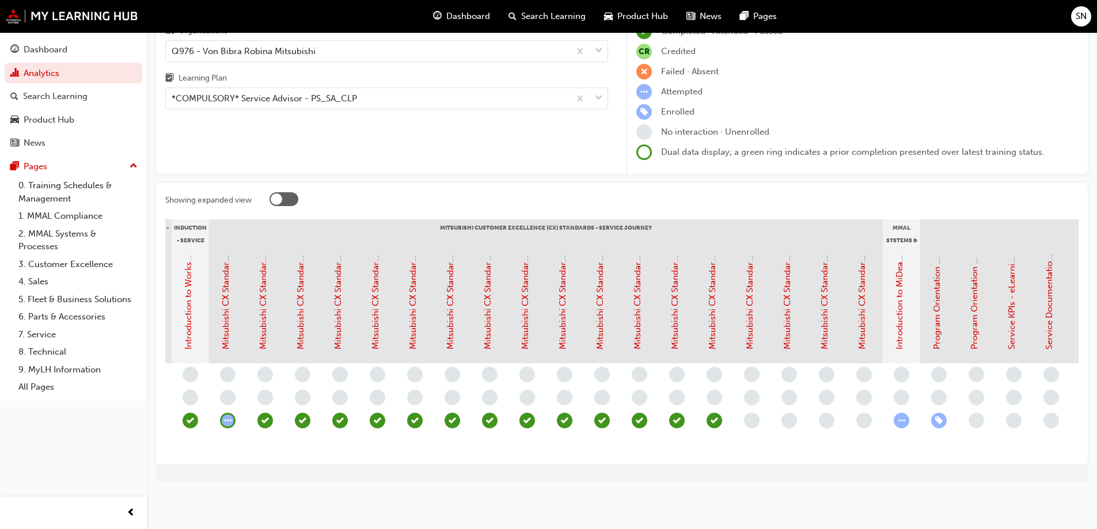
scroll to position [0, 440]
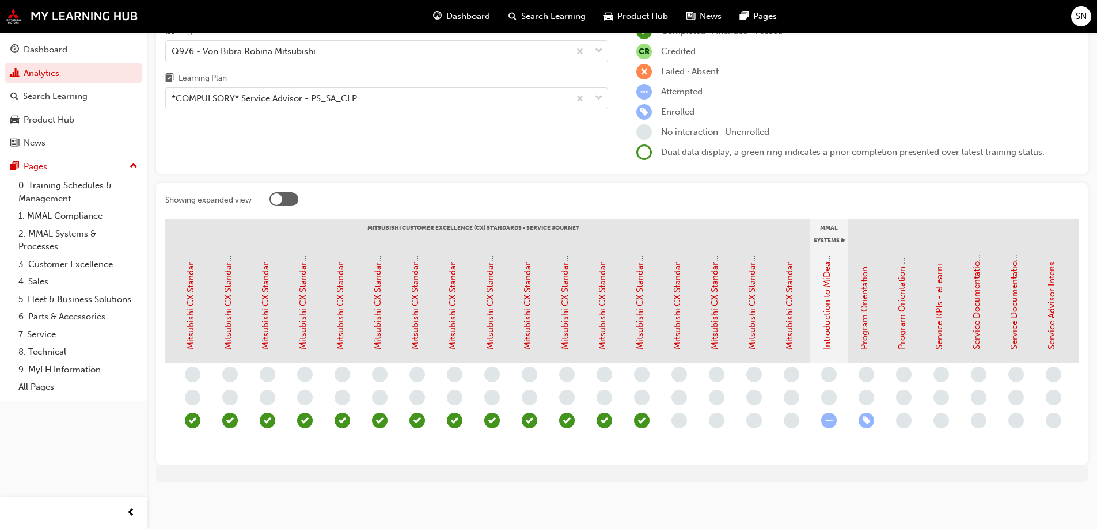
click at [500, 457] on div "Showing expanded view Induction - Dealer Staff MMAL Compliance 2024 Diamond Adv…" at bounding box center [621, 324] width 931 height 282
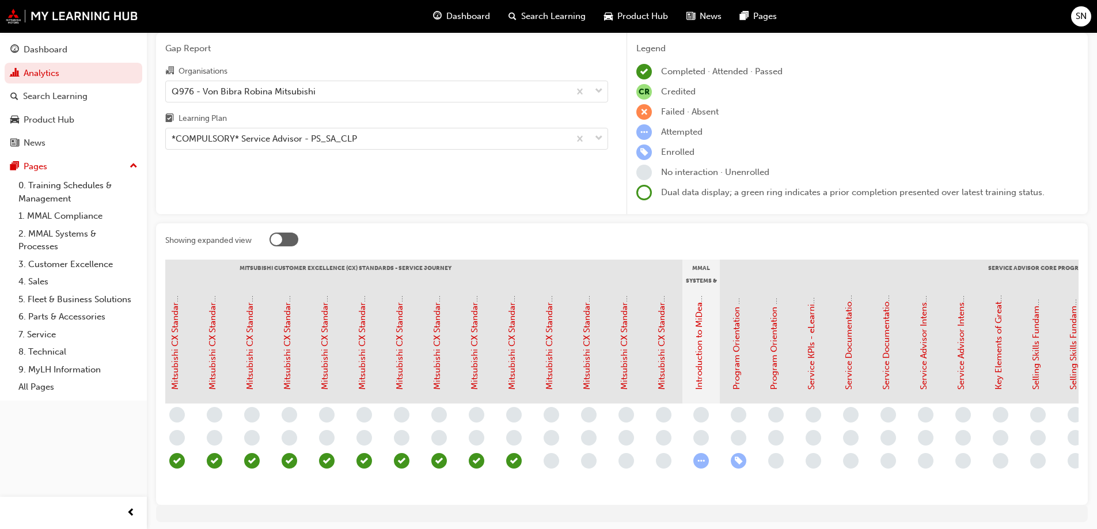
scroll to position [92, 0]
